Goal: Task Accomplishment & Management: Use online tool/utility

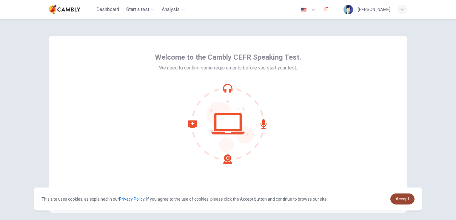
click at [411, 199] on link "Accept" at bounding box center [403, 199] width 24 height 11
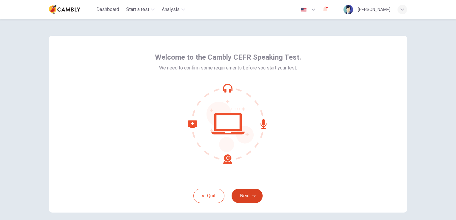
click at [244, 199] on button "Next" at bounding box center [247, 196] width 31 height 14
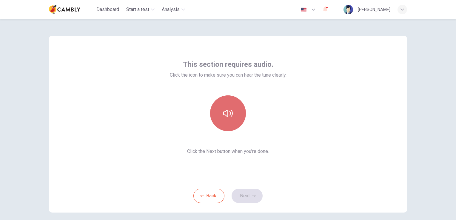
click at [228, 116] on icon "button" at bounding box center [228, 114] width 10 height 10
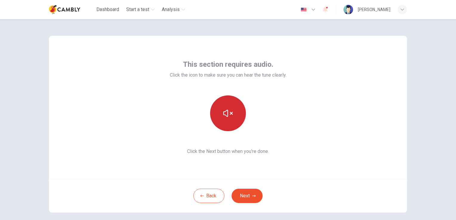
click at [228, 116] on icon "button" at bounding box center [228, 114] width 10 height 10
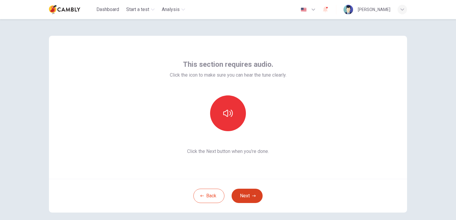
click at [249, 198] on button "Next" at bounding box center [247, 196] width 31 height 14
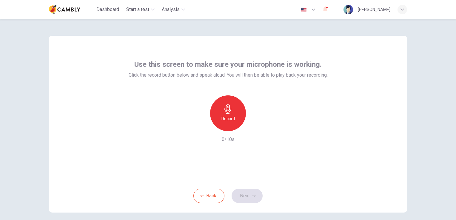
click at [222, 116] on h6 "Record" at bounding box center [228, 118] width 13 height 7
click at [225, 112] on icon "button" at bounding box center [228, 109] width 7 height 10
click at [198, 126] on icon "button" at bounding box center [200, 126] width 5 height 5
click at [248, 196] on button "Next" at bounding box center [247, 196] width 31 height 14
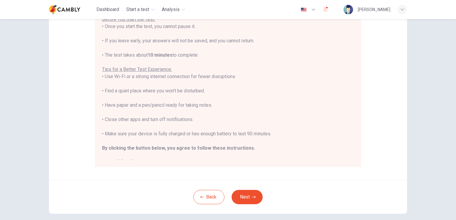
scroll to position [111, 0]
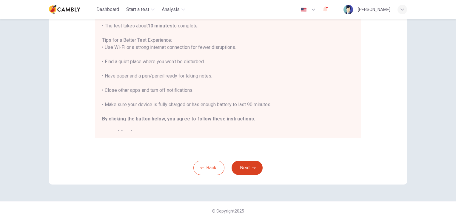
click at [249, 169] on button "Next" at bounding box center [247, 168] width 31 height 14
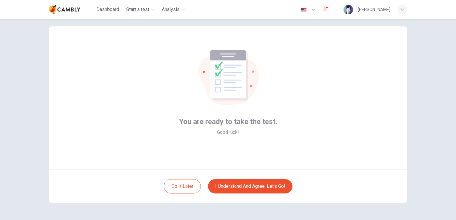
scroll to position [0, 0]
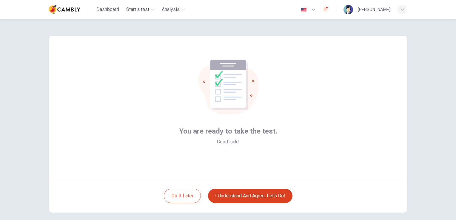
click at [275, 197] on button "I understand and agree. Let’s go!" at bounding box center [250, 196] width 84 height 14
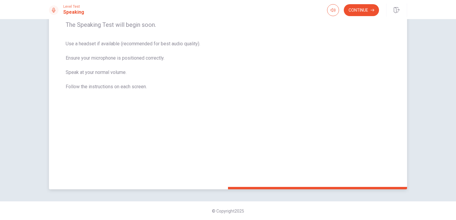
scroll to position [12, 0]
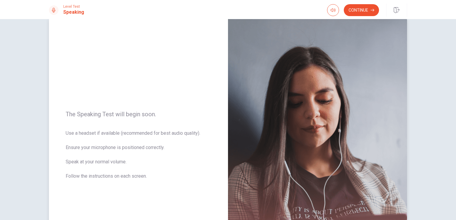
drag, startPoint x: 148, startPoint y: 177, endPoint x: 92, endPoint y: 136, distance: 69.6
click at [92, 136] on span "Use a headset if available (recommended for best audio quality). Ensure your mi…" at bounding box center [139, 158] width 146 height 57
click at [365, 9] on button "Continue" at bounding box center [361, 10] width 35 height 12
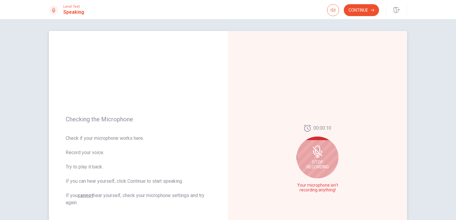
scroll to position [60, 0]
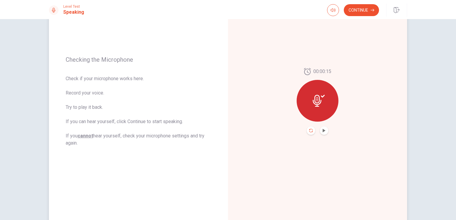
click at [309, 132] on icon "Record Again" at bounding box center [311, 131] width 4 height 4
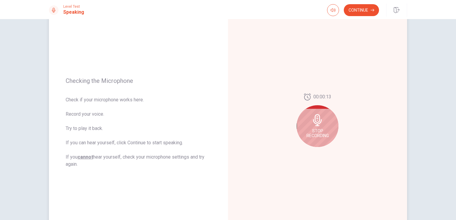
scroll to position [0, 0]
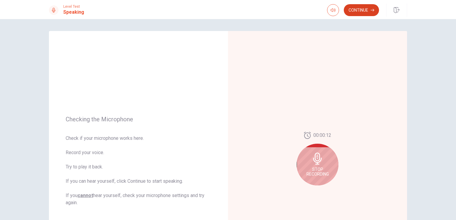
click at [365, 12] on button "Continue" at bounding box center [361, 10] width 35 height 12
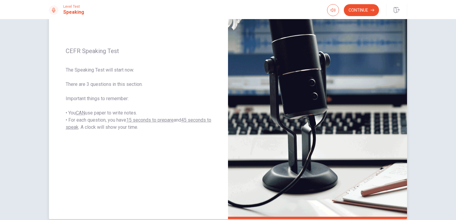
scroll to position [42, 0]
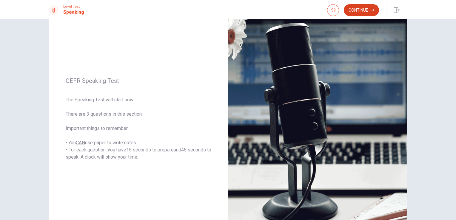
click at [365, 10] on button "Continue" at bounding box center [361, 10] width 35 height 12
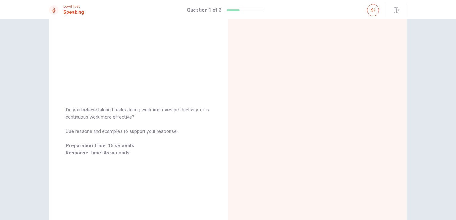
scroll to position [30, 0]
drag, startPoint x: 133, startPoint y: 117, endPoint x: 43, endPoint y: 104, distance: 90.6
click at [43, 104] on div "Do you believe taking breaks during work improves productivity, or is continuou…" at bounding box center [227, 131] width 377 height 260
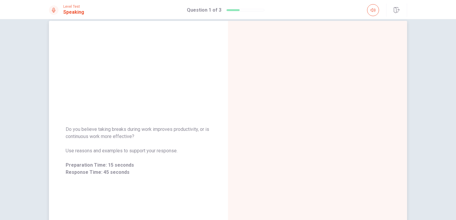
scroll to position [0, 0]
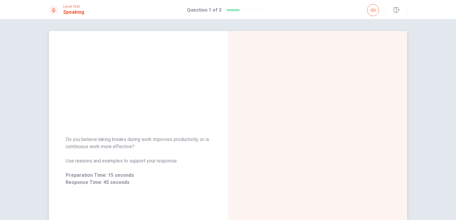
drag, startPoint x: 65, startPoint y: 139, endPoint x: 135, endPoint y: 149, distance: 70.6
click at [135, 149] on span "Do you believe taking breaks during work improves productivity, or is continuou…" at bounding box center [139, 143] width 146 height 14
drag, startPoint x: 132, startPoint y: 146, endPoint x: 75, endPoint y: 132, distance: 58.8
click at [75, 132] on div "Do you believe taking breaks during work improves productivity, or is continuou…" at bounding box center [138, 161] width 179 height 64
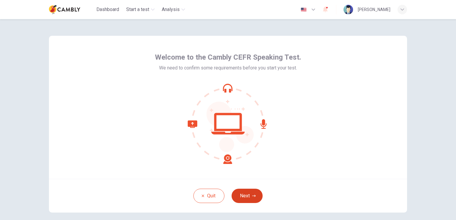
click at [242, 198] on button "Next" at bounding box center [247, 196] width 31 height 14
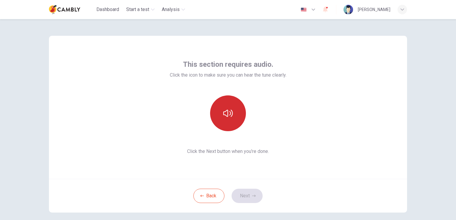
click at [230, 101] on button "button" at bounding box center [228, 114] width 36 height 36
click at [231, 114] on icon "button" at bounding box center [228, 113] width 10 height 7
click at [220, 121] on button "button" at bounding box center [228, 114] width 36 height 36
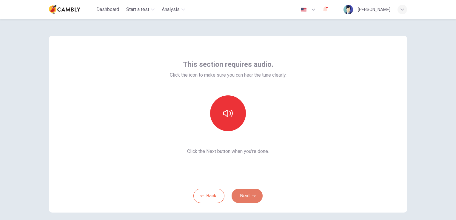
click at [250, 200] on button "Next" at bounding box center [247, 196] width 31 height 14
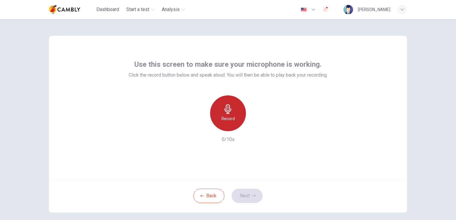
click at [230, 106] on icon "button" at bounding box center [228, 109] width 10 height 10
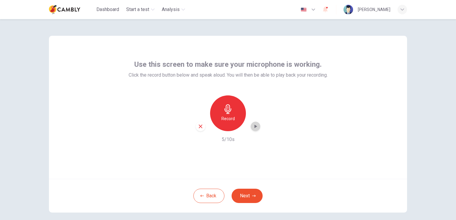
click at [258, 126] on div "button" at bounding box center [256, 127] width 10 height 10
click at [202, 127] on icon "button" at bounding box center [200, 126] width 5 height 5
click at [251, 193] on button "Next" at bounding box center [247, 196] width 31 height 14
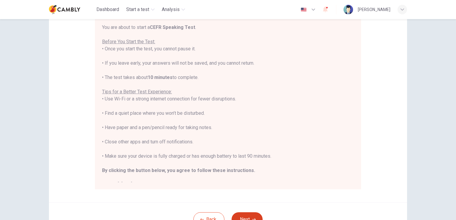
click at [244, 216] on button "Next" at bounding box center [247, 220] width 31 height 14
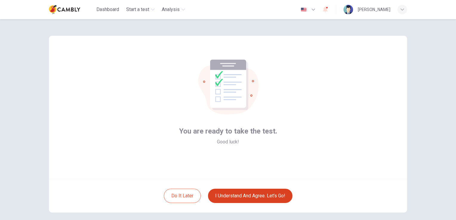
click at [267, 196] on button "I understand and agree. Let’s go!" at bounding box center [250, 196] width 84 height 14
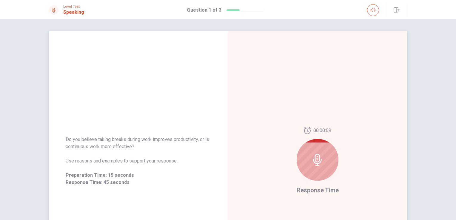
click at [314, 170] on div at bounding box center [318, 160] width 42 height 42
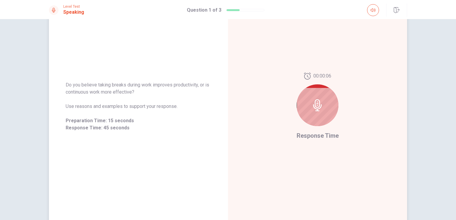
scroll to position [12, 0]
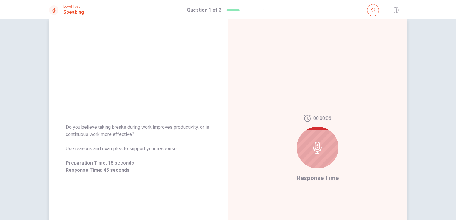
click at [322, 144] on icon at bounding box center [318, 148] width 12 height 12
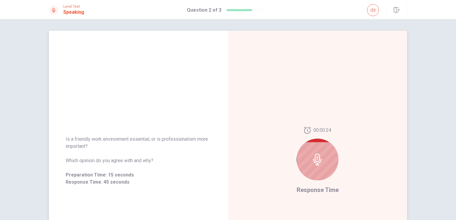
scroll to position [0, 0]
click at [310, 174] on div at bounding box center [318, 160] width 42 height 42
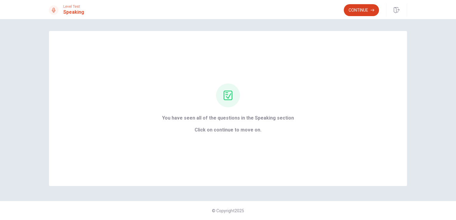
click at [353, 13] on button "Continue" at bounding box center [361, 10] width 35 height 12
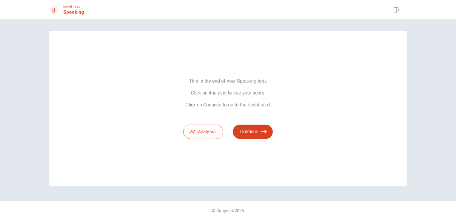
click at [262, 130] on icon "button" at bounding box center [264, 132] width 6 height 6
